Goal: Task Accomplishment & Management: Use online tool/utility

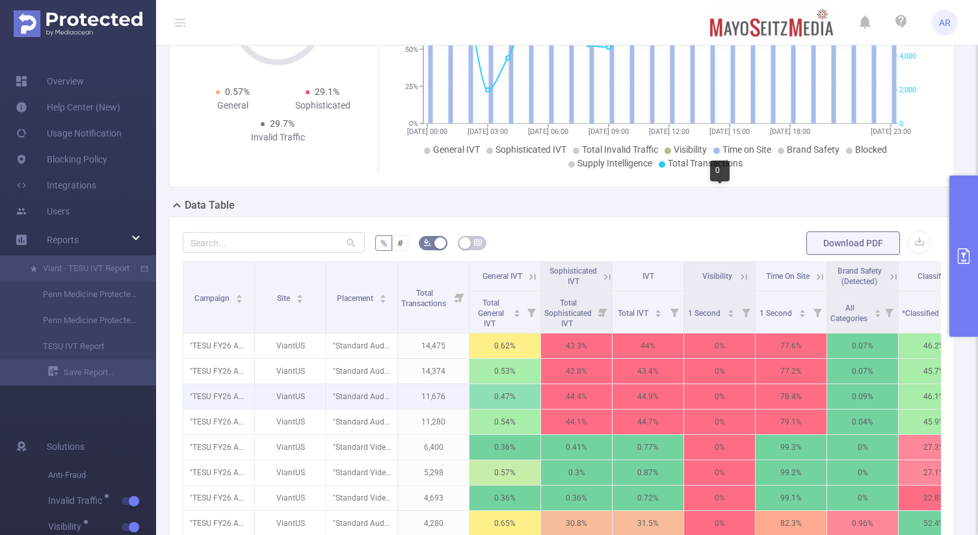
scroll to position [43, 0]
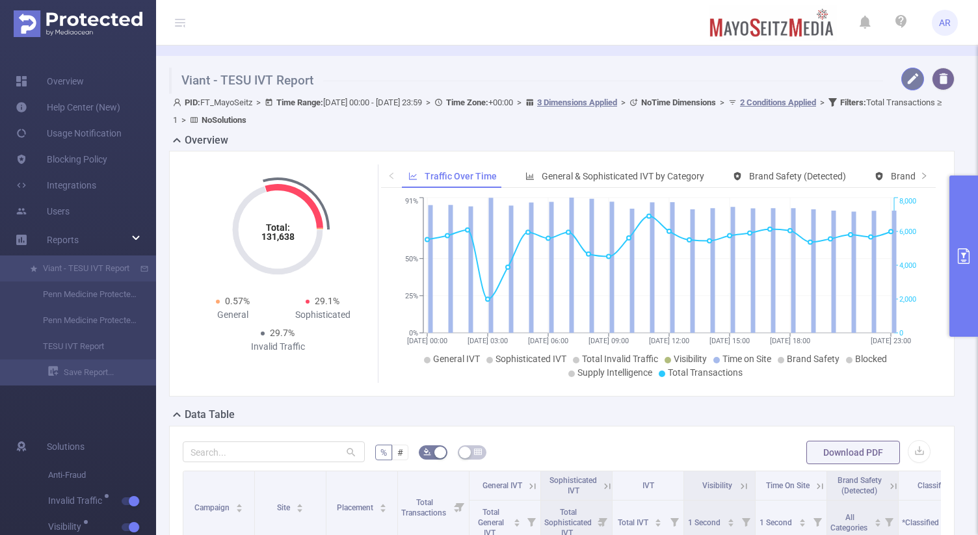
click at [917, 81] on button "button" at bounding box center [913, 79] width 23 height 23
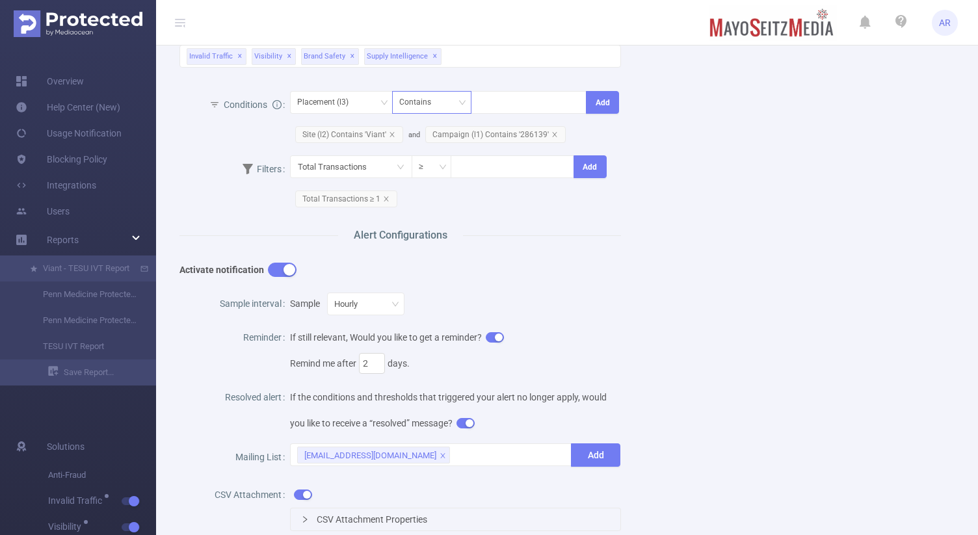
scroll to position [326, 0]
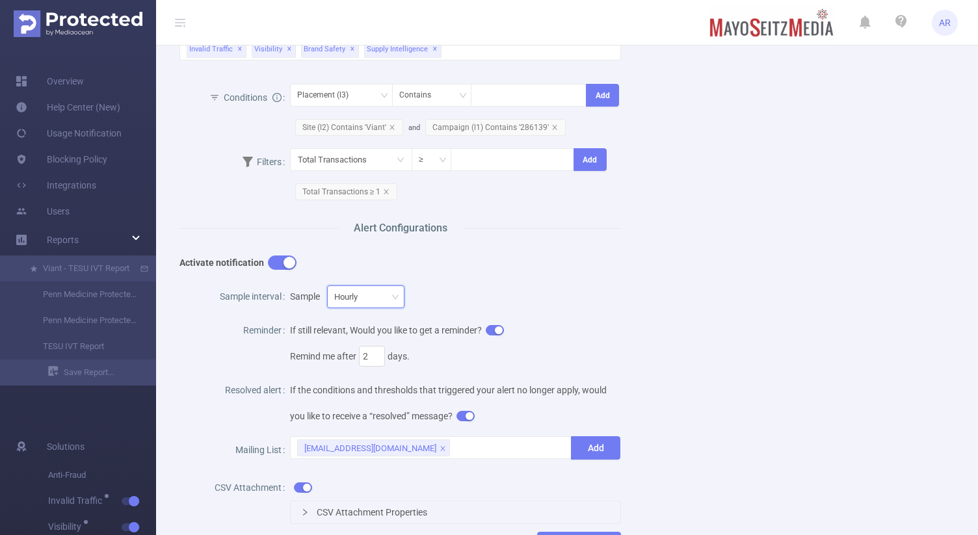
click at [380, 296] on div "Hourly" at bounding box center [365, 296] width 63 height 21
click at [346, 341] on li "Daily" at bounding box center [362, 342] width 85 height 21
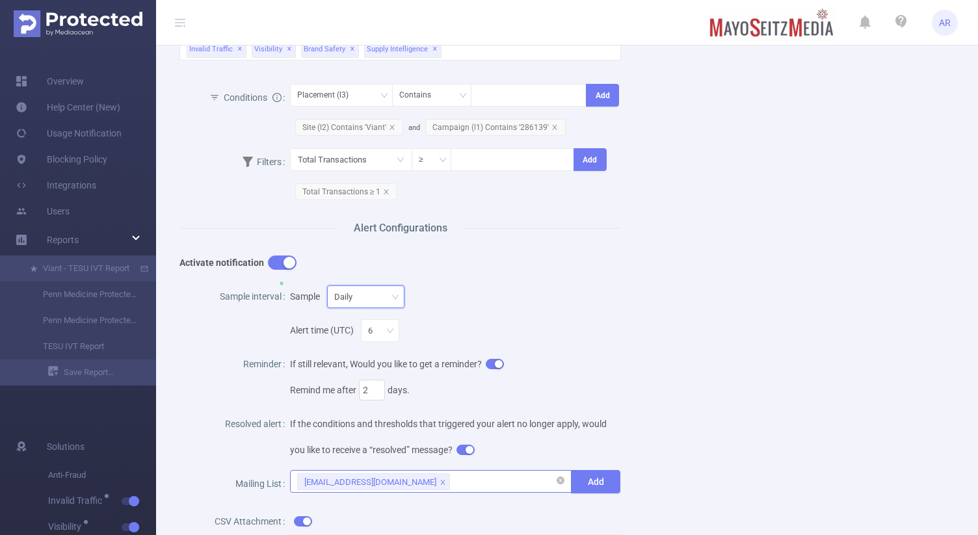
click at [440, 484] on icon "icon: close" at bounding box center [443, 483] width 7 height 8
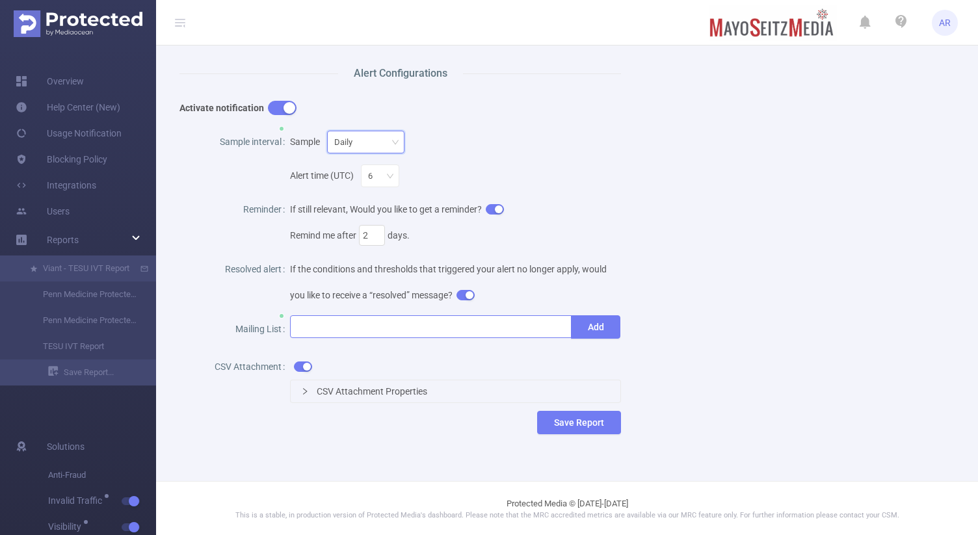
scroll to position [16, 0]
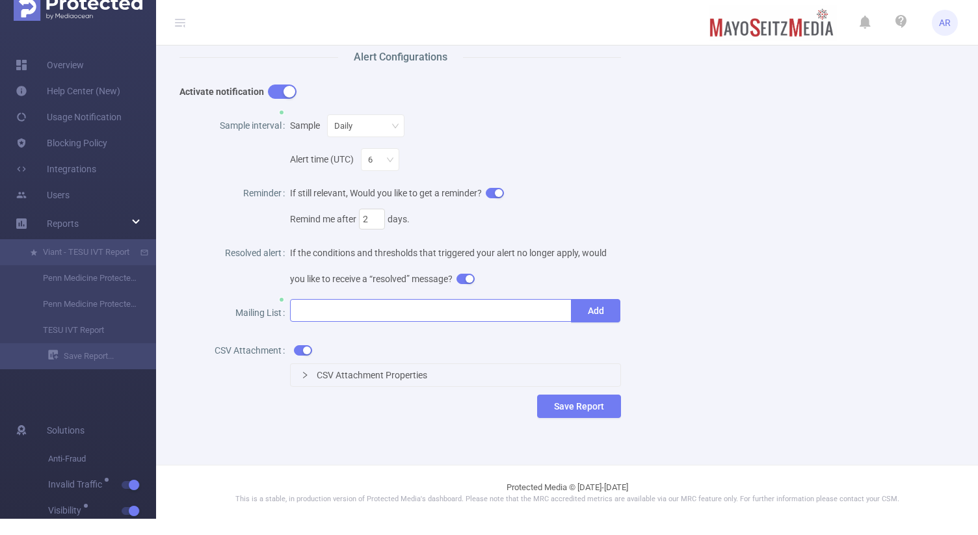
click at [420, 307] on div at bounding box center [430, 310] width 267 height 21
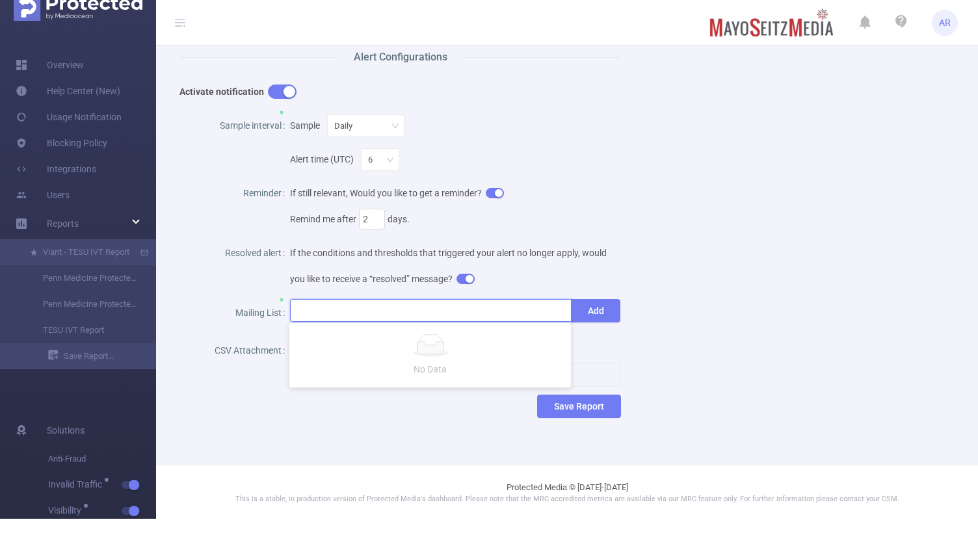
paste input "[EMAIL_ADDRESS][DOMAIN_NAME]"
type input "[EMAIL_ADDRESS][DOMAIN_NAME]"
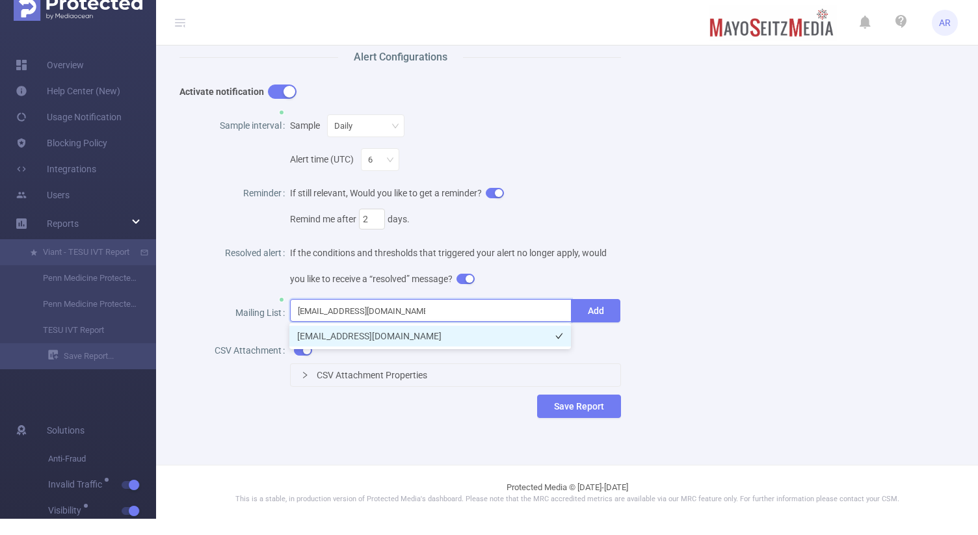
click at [431, 340] on li "[EMAIL_ADDRESS][DOMAIN_NAME]" at bounding box center [430, 336] width 282 height 21
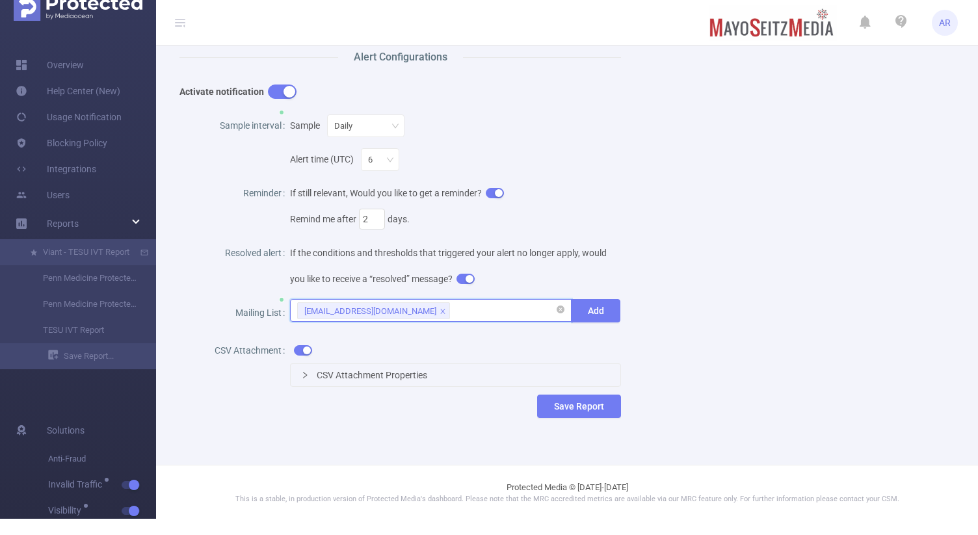
click at [496, 309] on div "[EMAIL_ADDRESS][DOMAIN_NAME]" at bounding box center [430, 310] width 267 height 21
paste input "[EMAIL_ADDRESS][DOMAIN_NAME] X"
type input "[EMAIL_ADDRESS][DOMAIN_NAME]"
click at [416, 334] on li "[EMAIL_ADDRESS][DOMAIN_NAME]" at bounding box center [430, 336] width 282 height 21
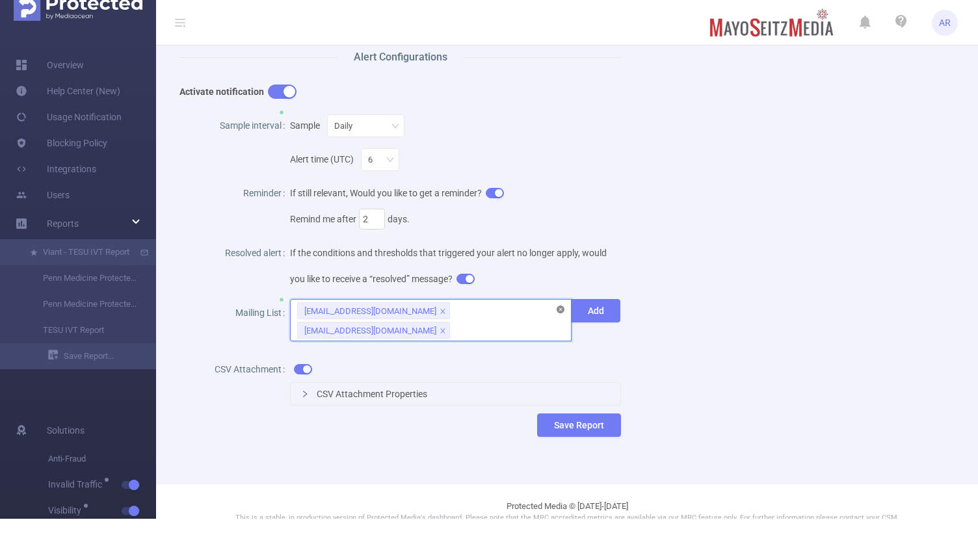
paste input "[EMAIL_ADDRESS][DOMAIN_NAME]"
type input "[EMAIL_ADDRESS][DOMAIN_NAME]"
click at [426, 356] on li "[EMAIL_ADDRESS][DOMAIN_NAME]" at bounding box center [430, 355] width 282 height 21
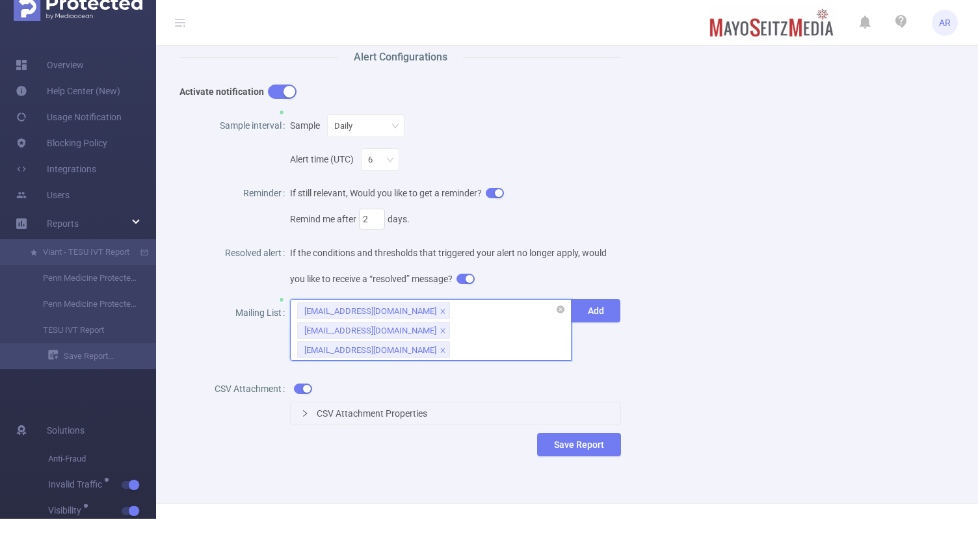
click at [475, 332] on div "[EMAIL_ADDRESS][DOMAIN_NAME] [EMAIL_ADDRESS][DOMAIN_NAME] [EMAIL_ADDRESS][DOMAI…" at bounding box center [431, 330] width 282 height 62
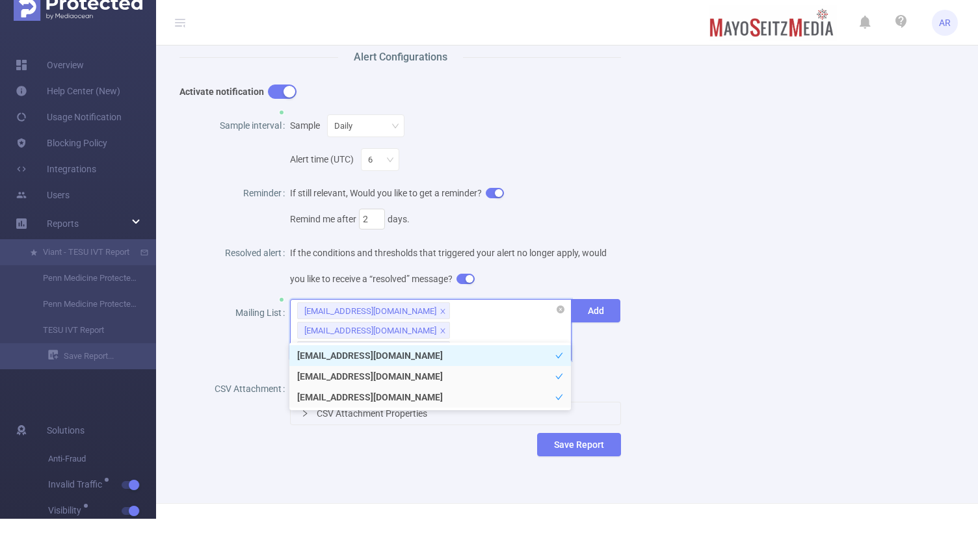
paste input "[EMAIL_ADDRESS][DOMAIN_NAME]"
type input "[EMAIL_ADDRESS][DOMAIN_NAME]"
click at [483, 358] on li "[EMAIL_ADDRESS][DOMAIN_NAME]" at bounding box center [430, 355] width 282 height 21
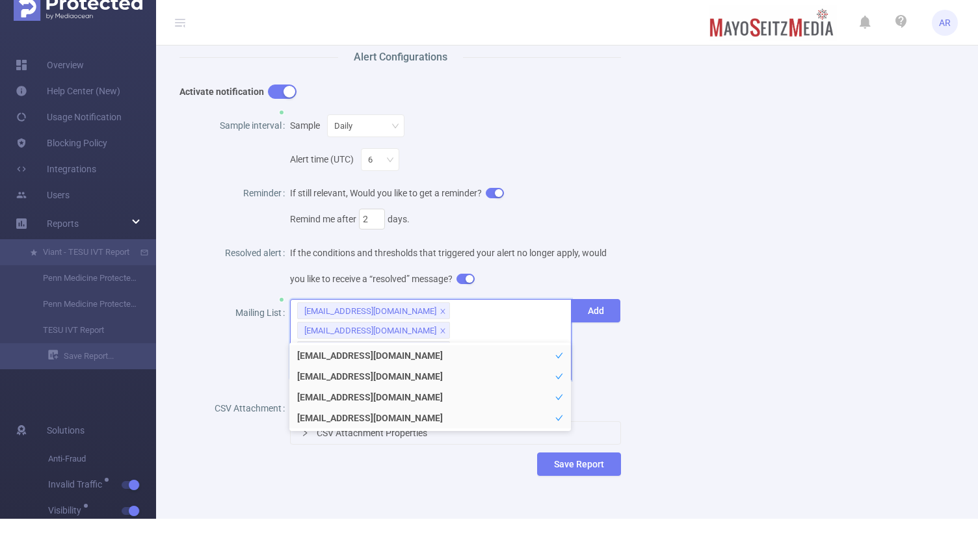
click at [673, 345] on div "Name Viant - TESU IVT Report Description Viant - TESU IVT Report Report Propert…" at bounding box center [562, 38] width 796 height 917
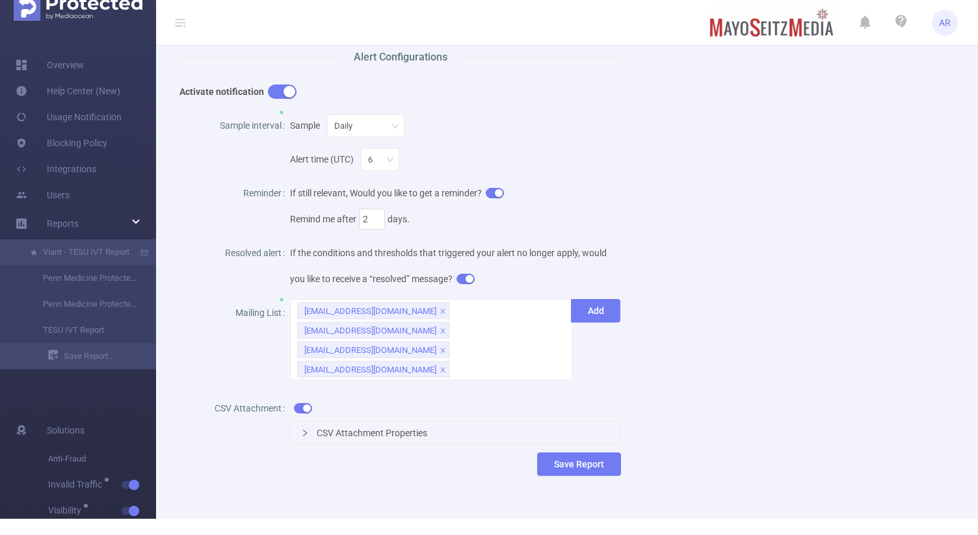
scroll to position [500, 0]
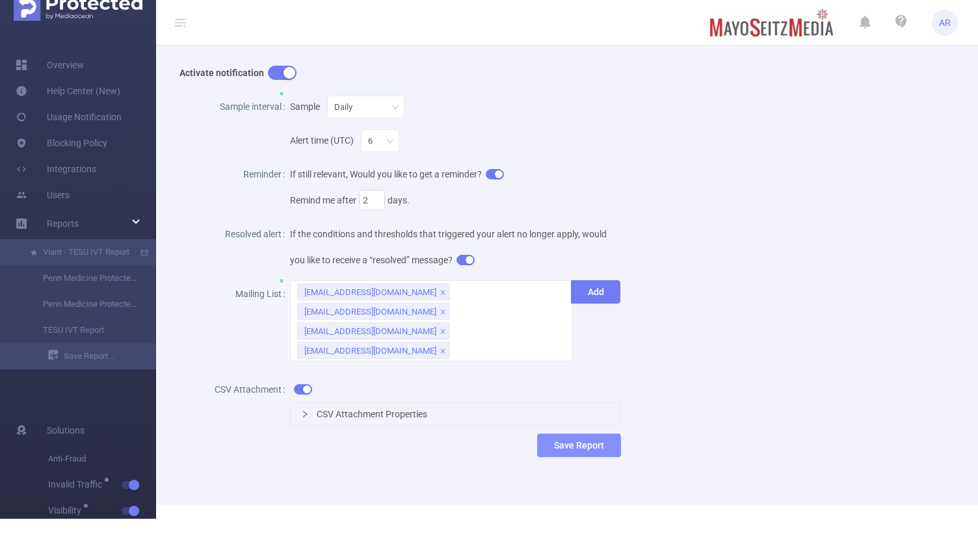
click at [576, 434] on button "Save Report" at bounding box center [579, 445] width 84 height 23
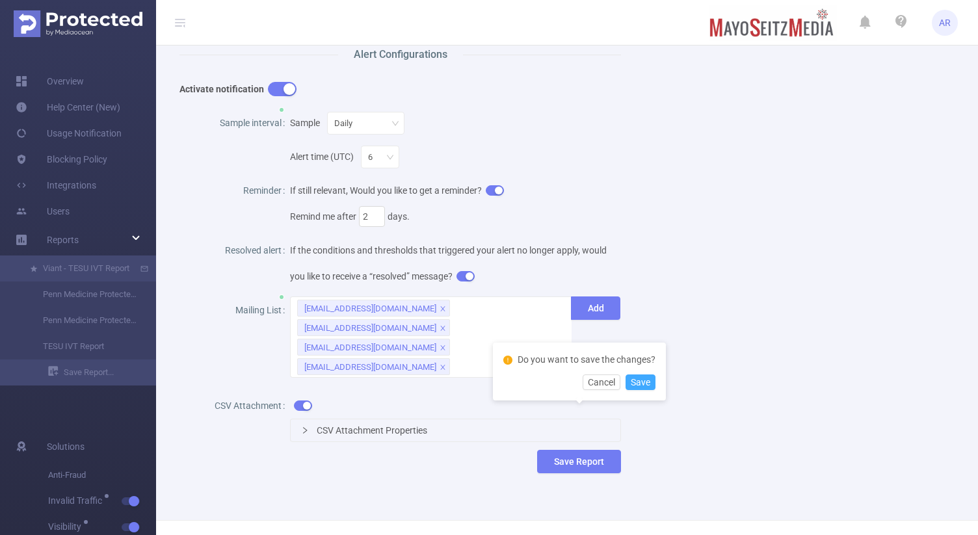
click at [636, 381] on button "Save" at bounding box center [641, 383] width 30 height 16
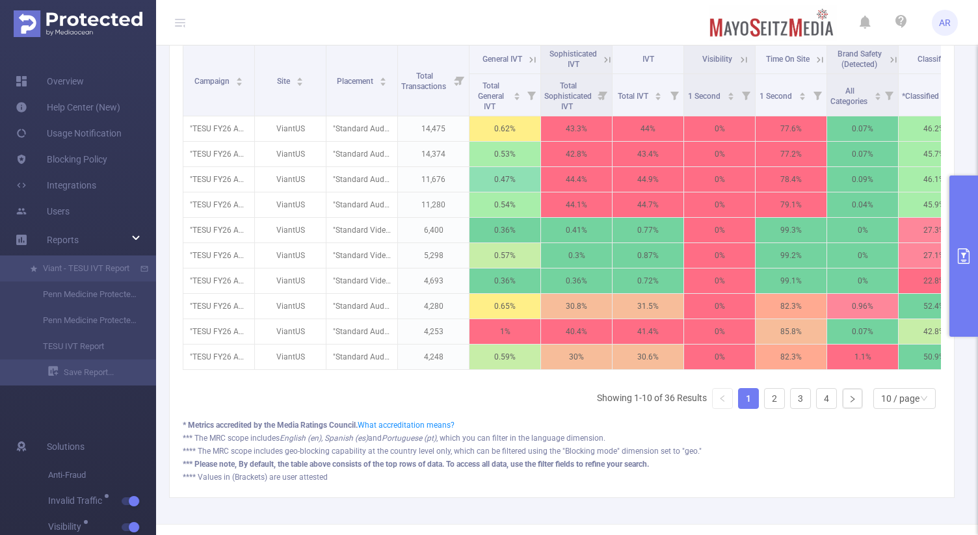
scroll to position [513, 0]
